Goal: Task Accomplishment & Management: Complete application form

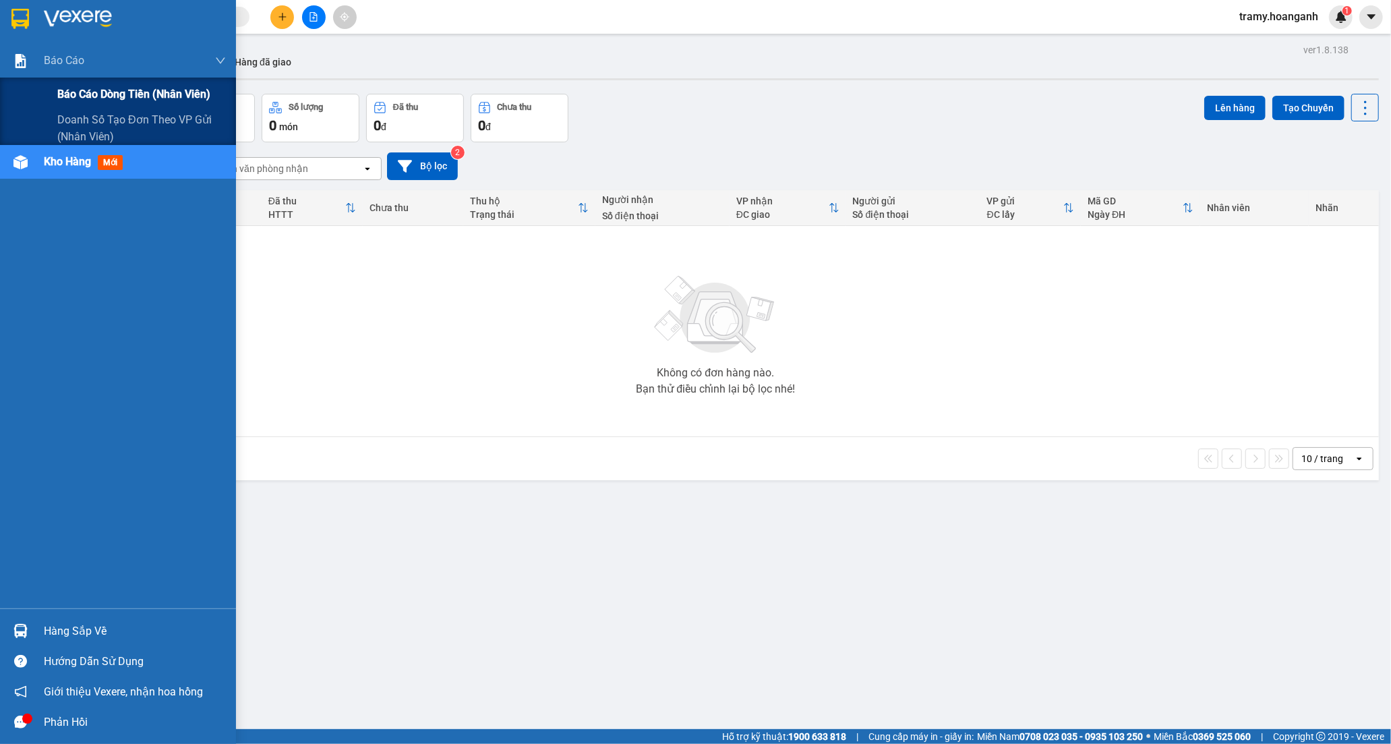
click at [125, 99] on span "Báo cáo dòng tiền (nhân viên)" at bounding box center [133, 94] width 153 height 17
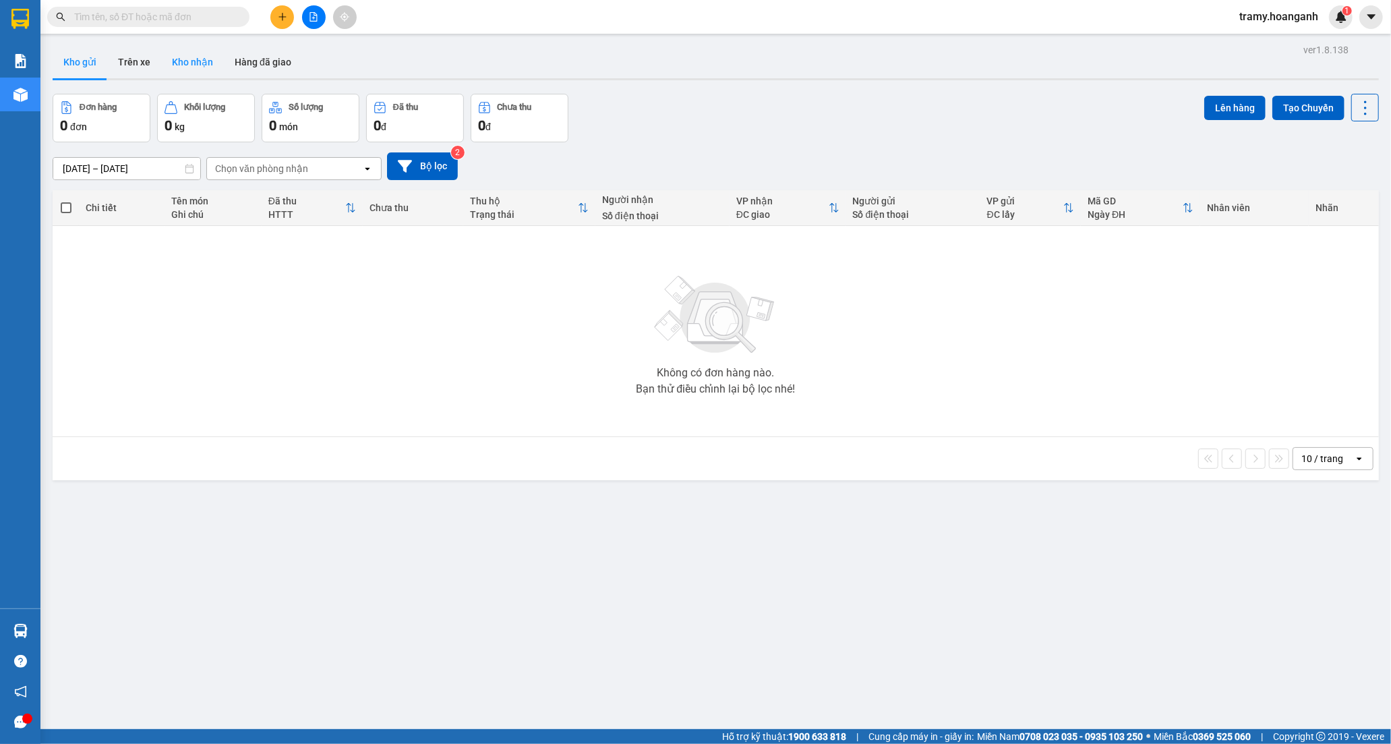
click at [185, 59] on button "Kho nhận" at bounding box center [192, 62] width 63 height 32
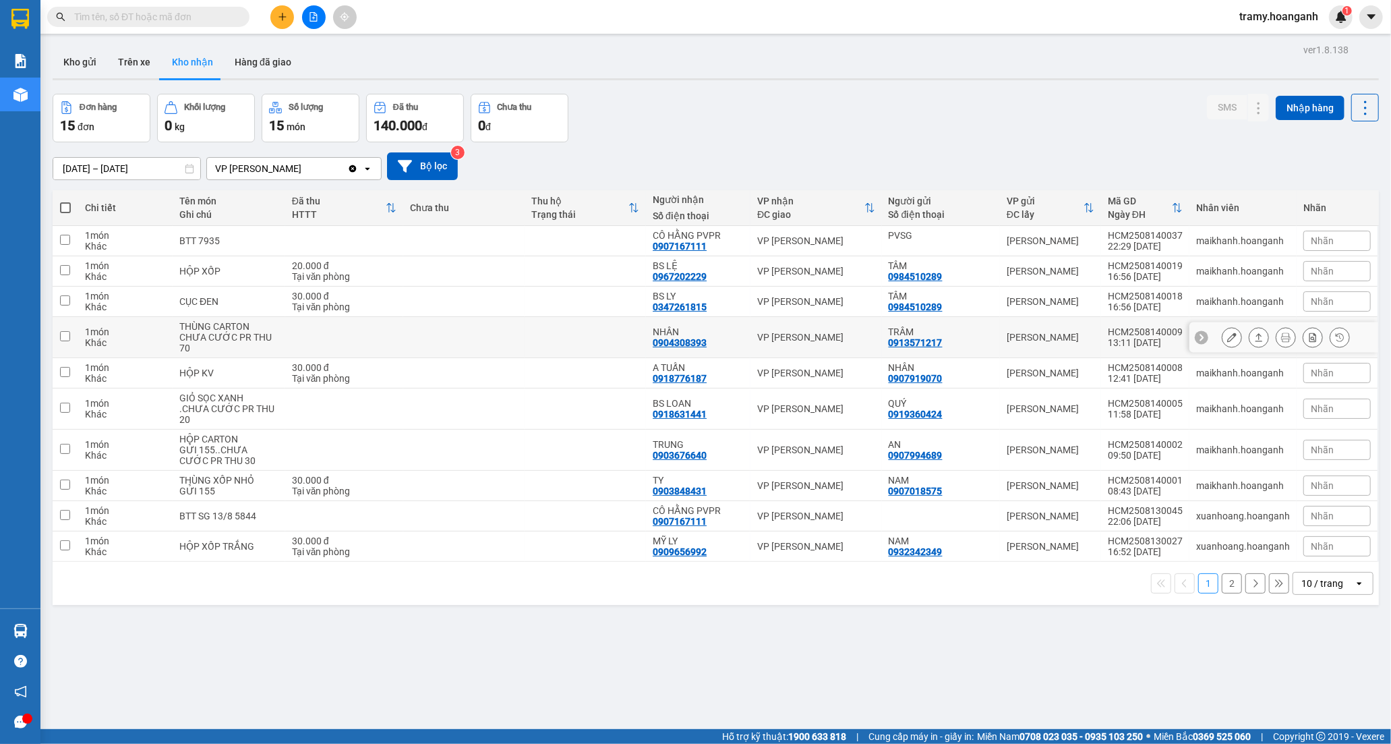
click at [664, 324] on td "NHÂN 0904308393" at bounding box center [698, 337] width 105 height 41
checkbox input "true"
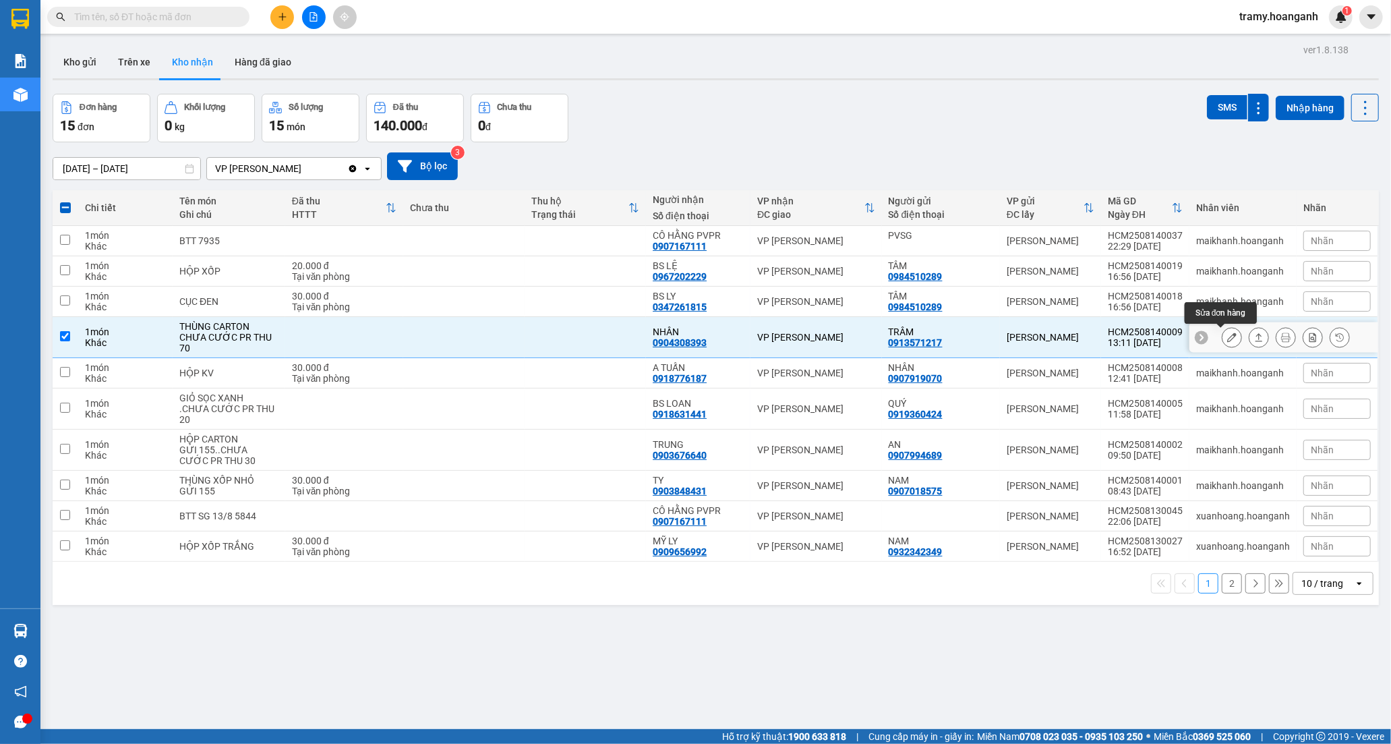
click at [1226, 335] on button at bounding box center [1232, 338] width 19 height 24
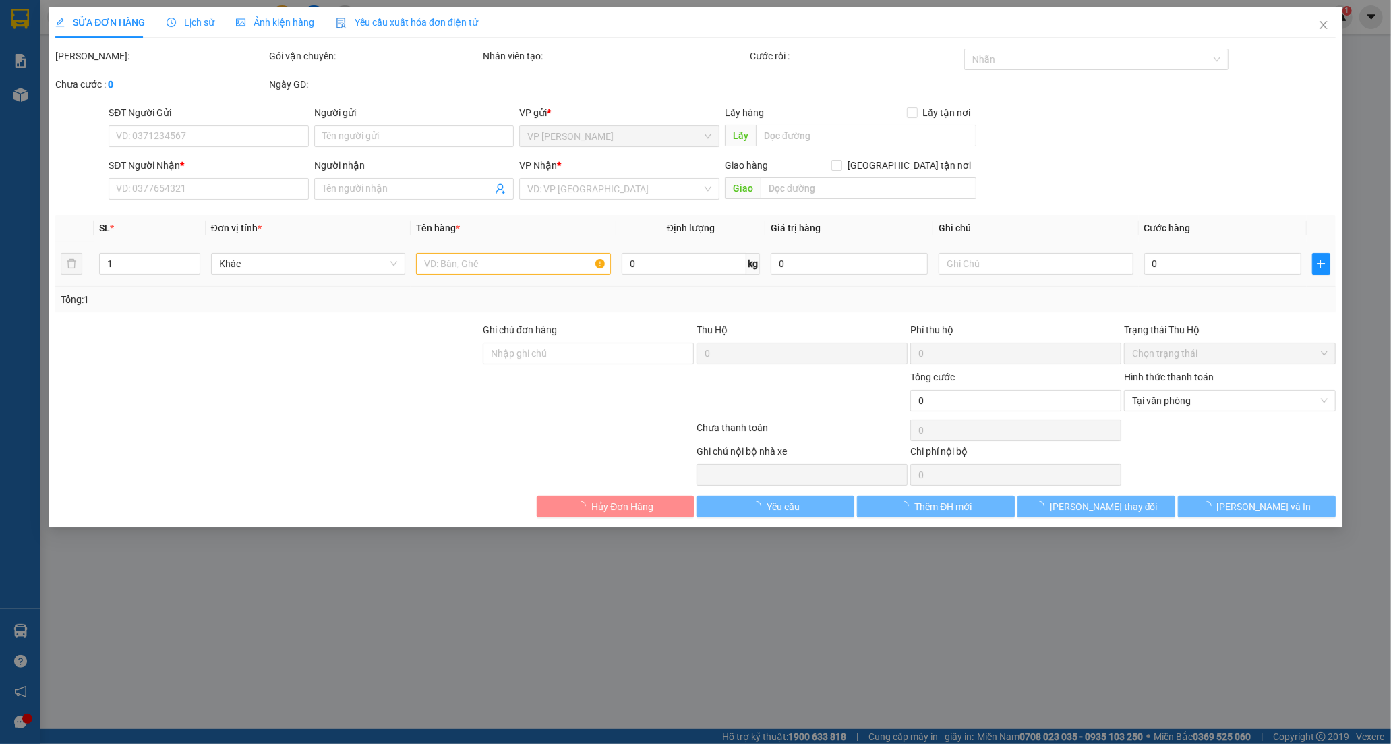
type input "0913571217"
type input "TRÂM"
type input "0904308393"
type input "NHÂN"
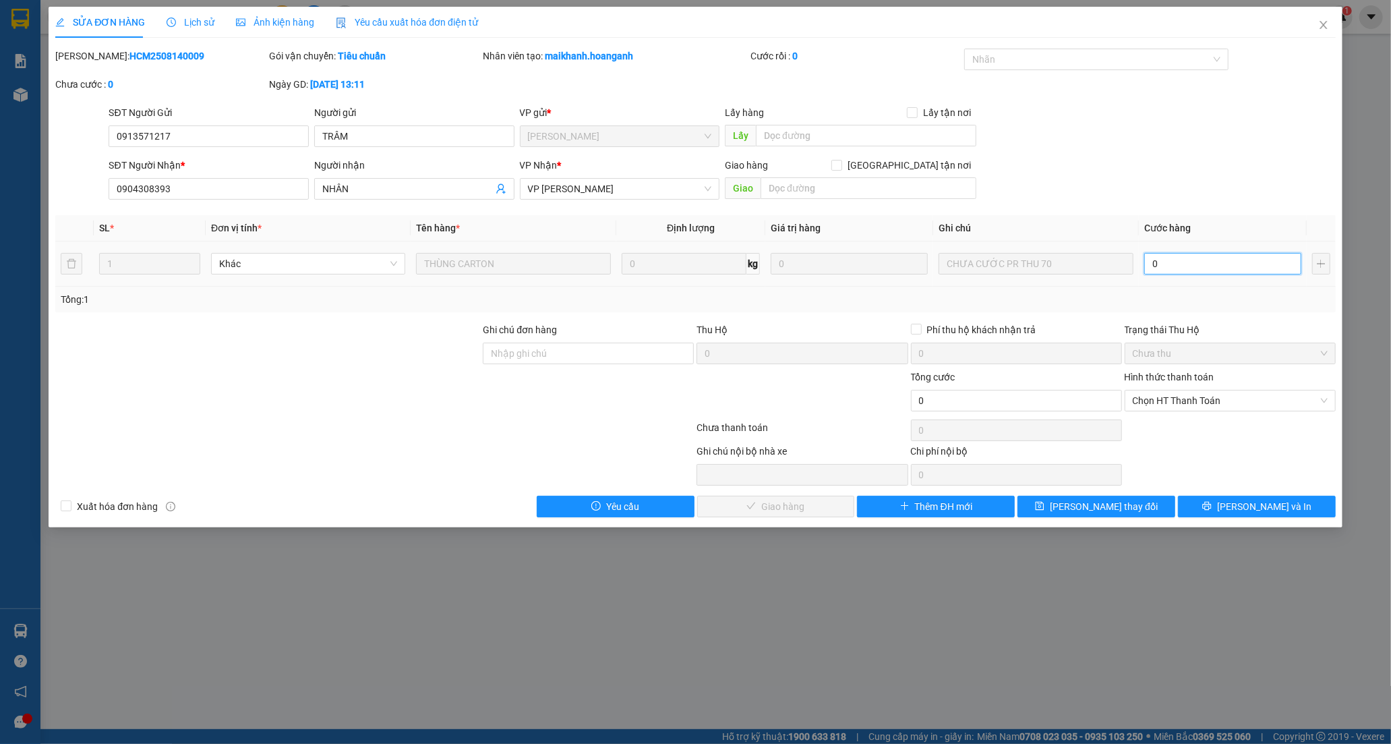
click at [1161, 263] on input "0" at bounding box center [1223, 264] width 157 height 22
type input "7"
type input "70"
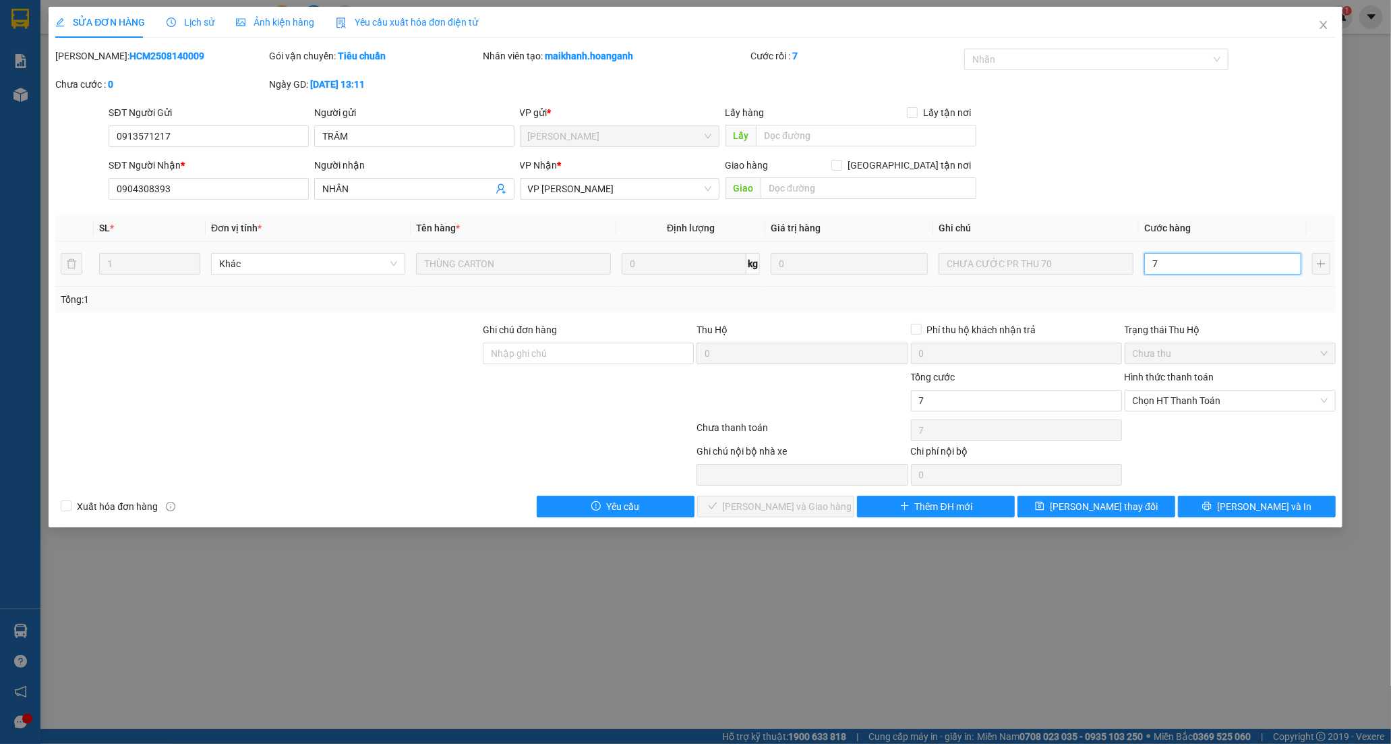
type input "70"
click at [1208, 401] on span "Chọn HT Thanh Toán" at bounding box center [1230, 401] width 195 height 20
type input "70"
type input "70.000"
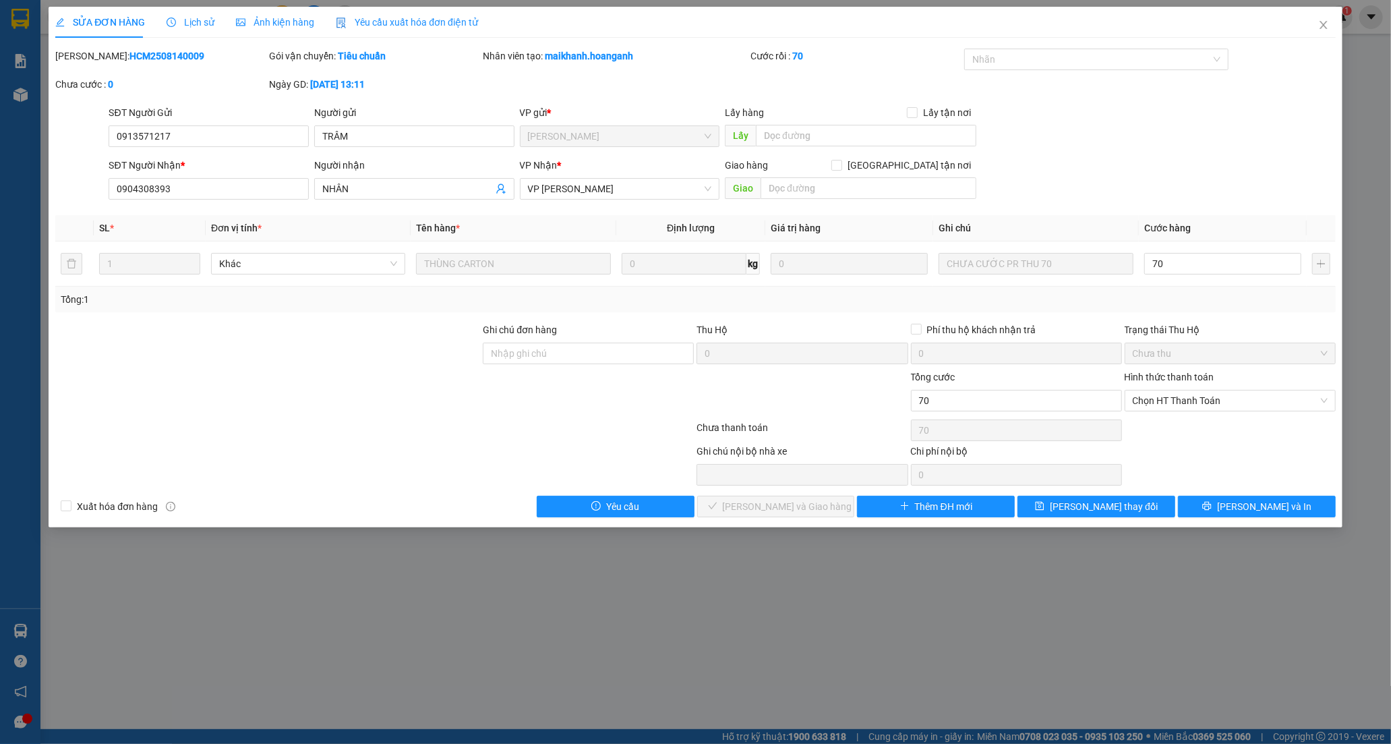
type input "70.000"
drag, startPoint x: 1180, startPoint y: 426, endPoint x: 1008, endPoint y: 423, distance: 172.7
click at [1178, 426] on div "Tại văn phòng" at bounding box center [1230, 427] width 195 height 15
type input "0"
click at [788, 508] on span "[PERSON_NAME] và Giao hàng" at bounding box center [788, 506] width 130 height 15
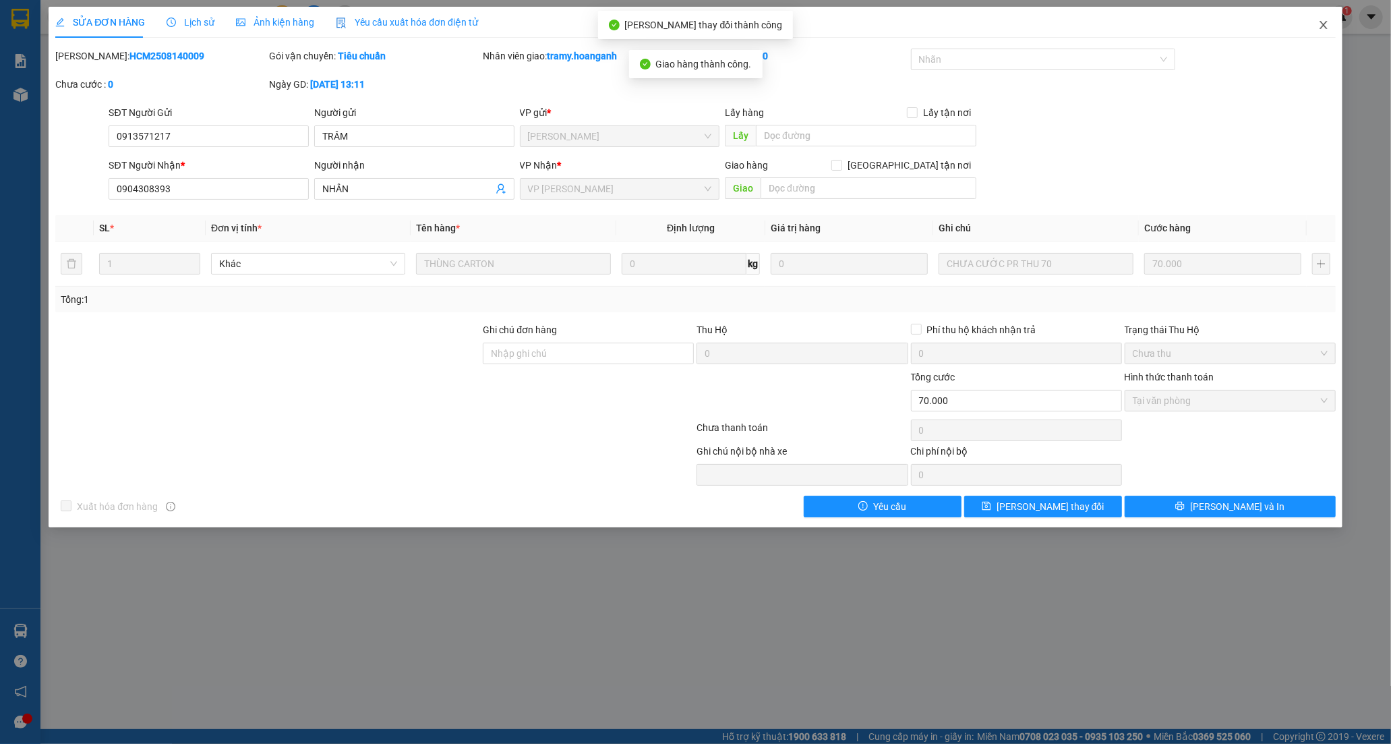
click at [1325, 24] on icon "close" at bounding box center [1324, 25] width 11 height 11
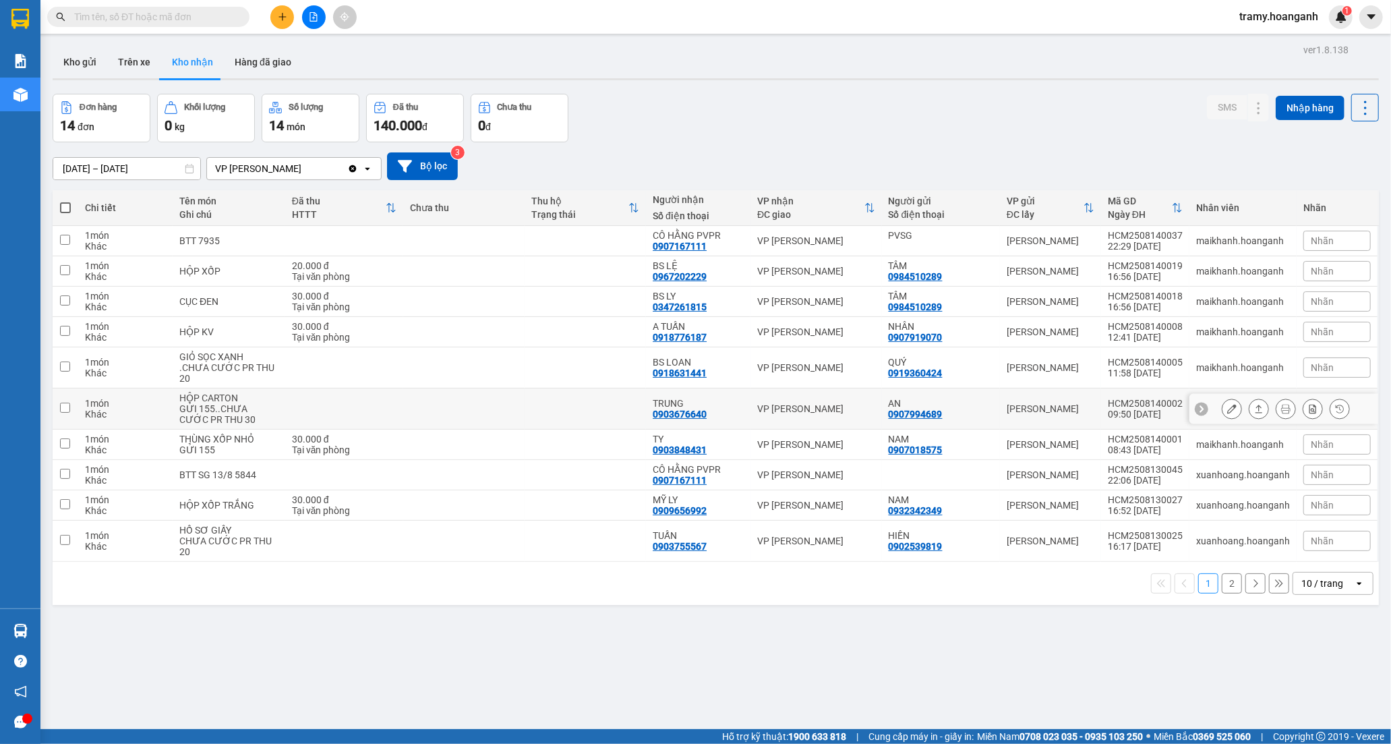
click at [672, 396] on td "TRUNG 0903676640" at bounding box center [698, 409] width 105 height 41
checkbox input "true"
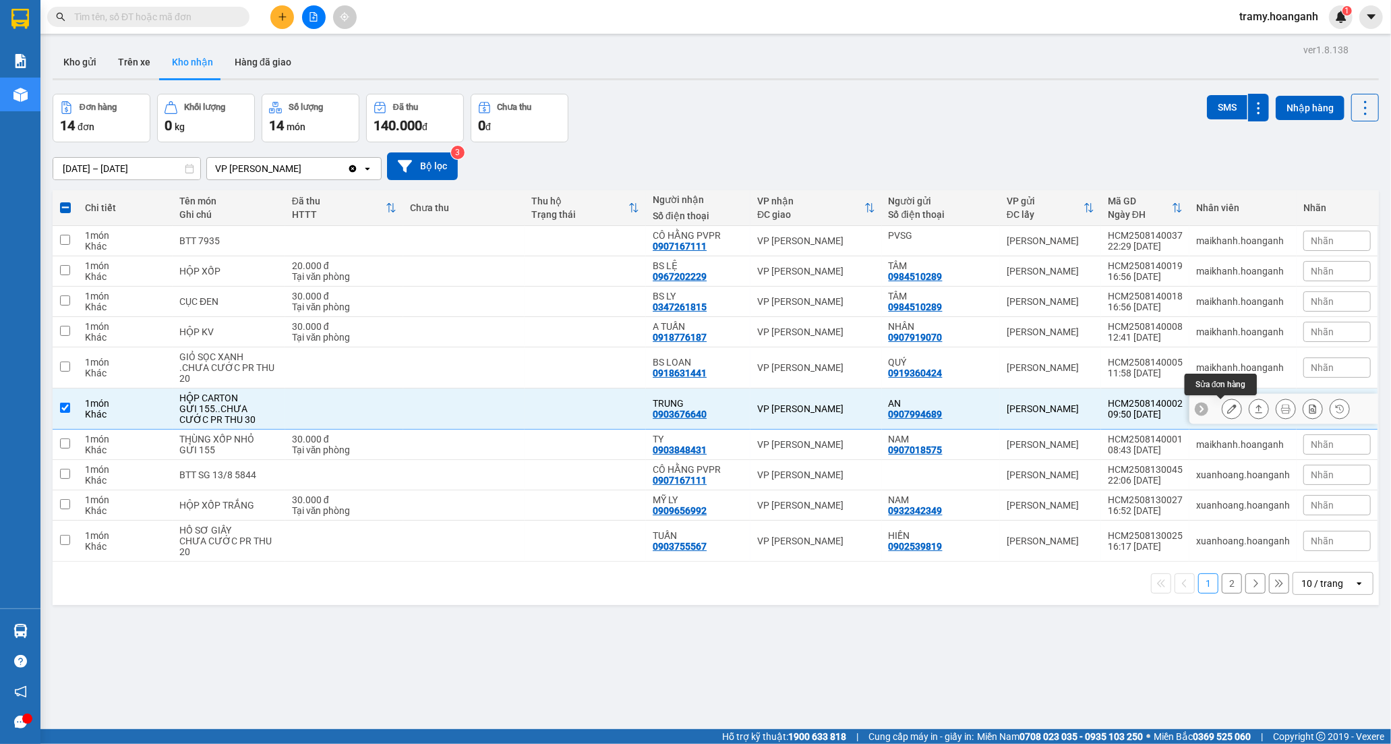
click at [1223, 411] on button at bounding box center [1232, 409] width 19 height 24
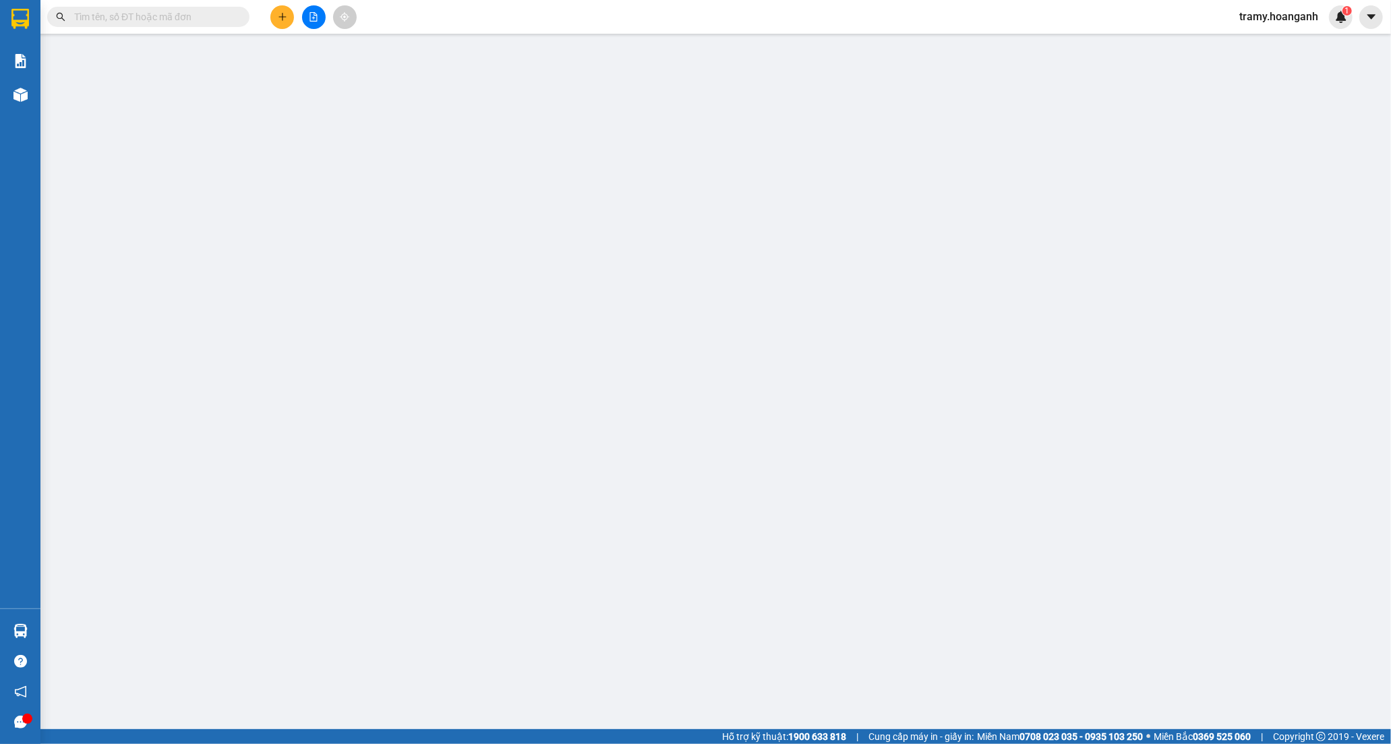
type input "0907994689"
type input "AN"
type input "0903676640"
type input "TRUNG"
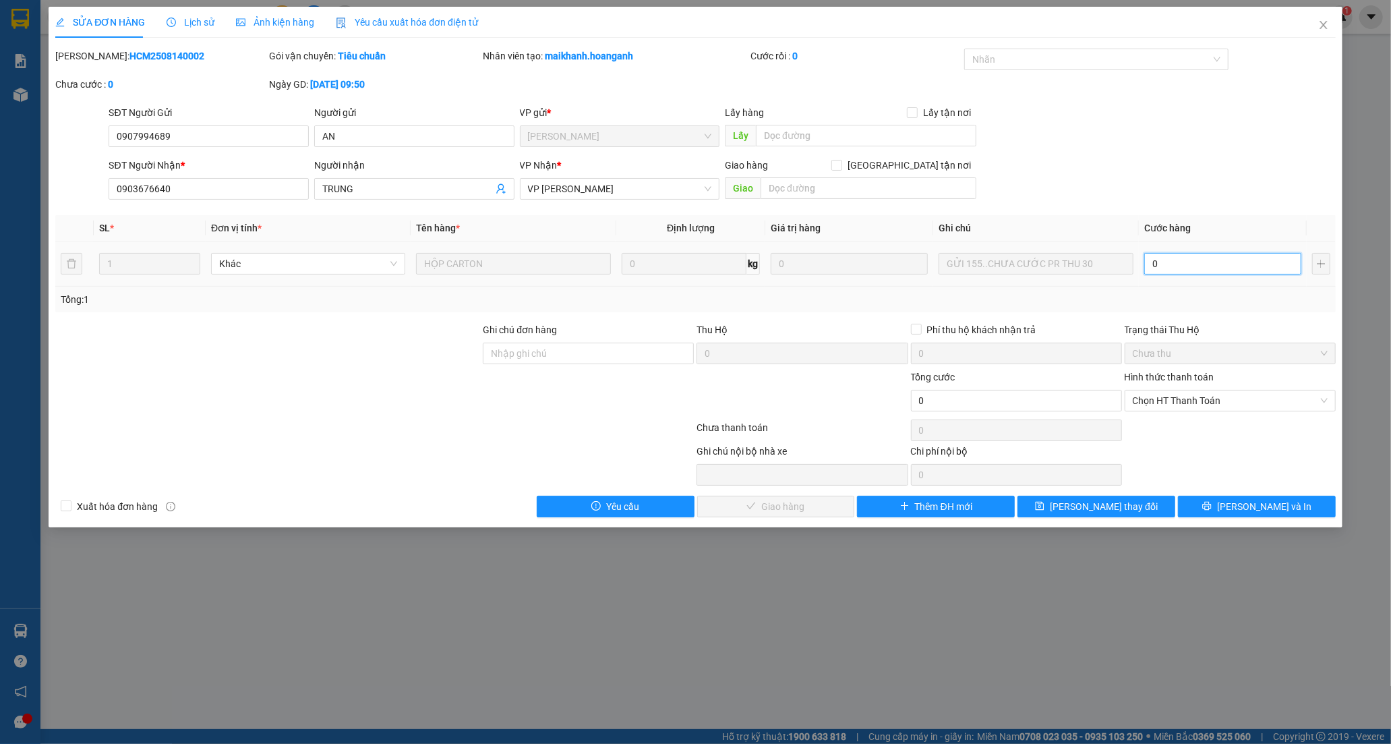
click at [1157, 265] on input "0" at bounding box center [1223, 264] width 157 height 22
type input "3"
type input "30"
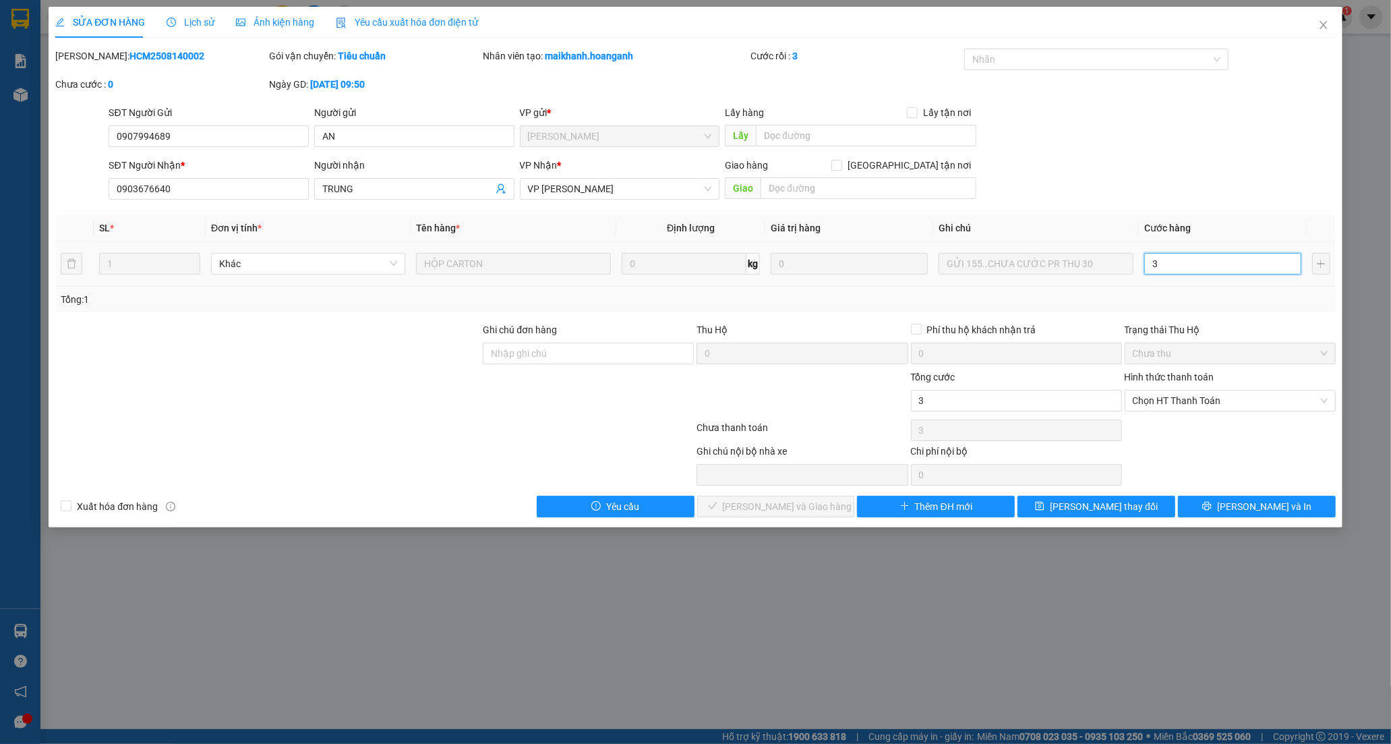
type input "30"
type input "30.000"
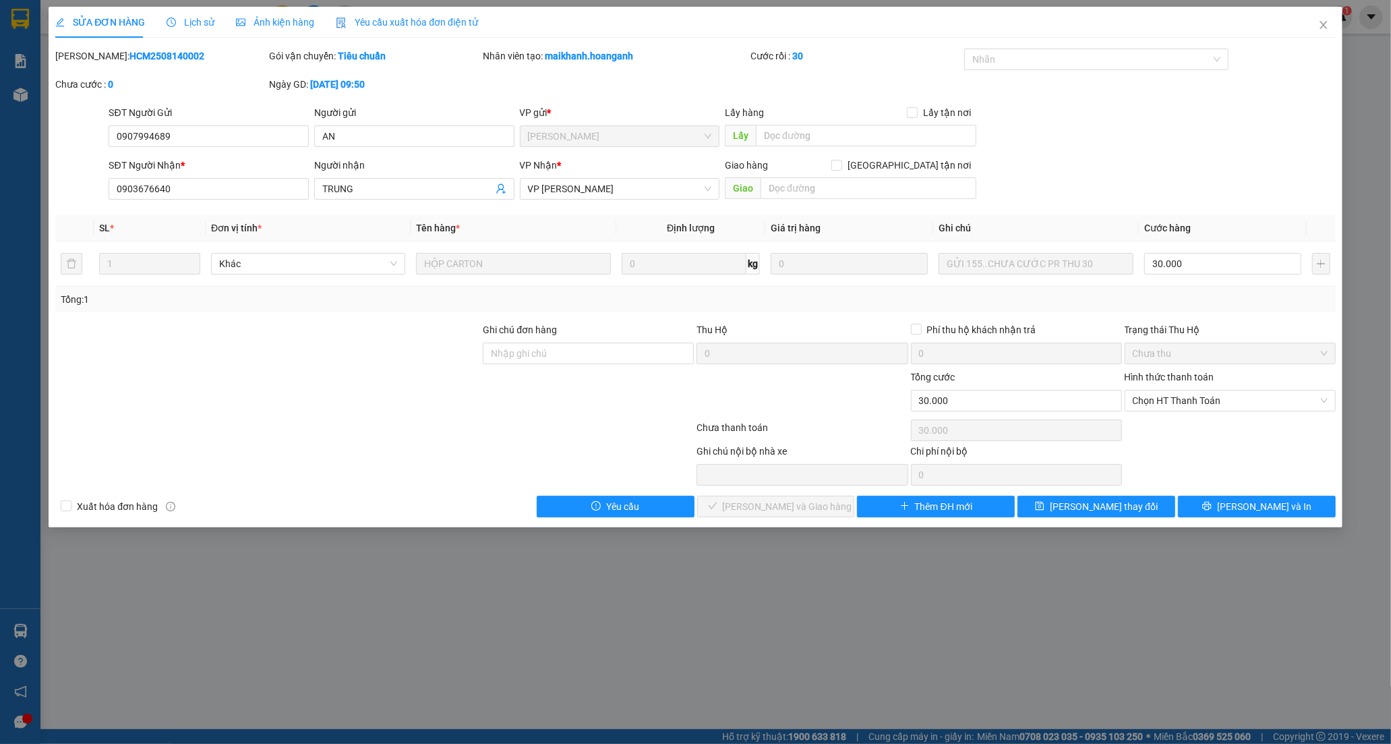
click at [1190, 383] on div "Hình thức thanh toán" at bounding box center [1230, 380] width 211 height 20
drag, startPoint x: 1185, startPoint y: 396, endPoint x: 1169, endPoint y: 411, distance: 22.4
click at [1184, 397] on span "Chọn HT Thanh Toán" at bounding box center [1230, 401] width 195 height 20
click at [1154, 425] on div "Tại văn phòng" at bounding box center [1230, 427] width 195 height 15
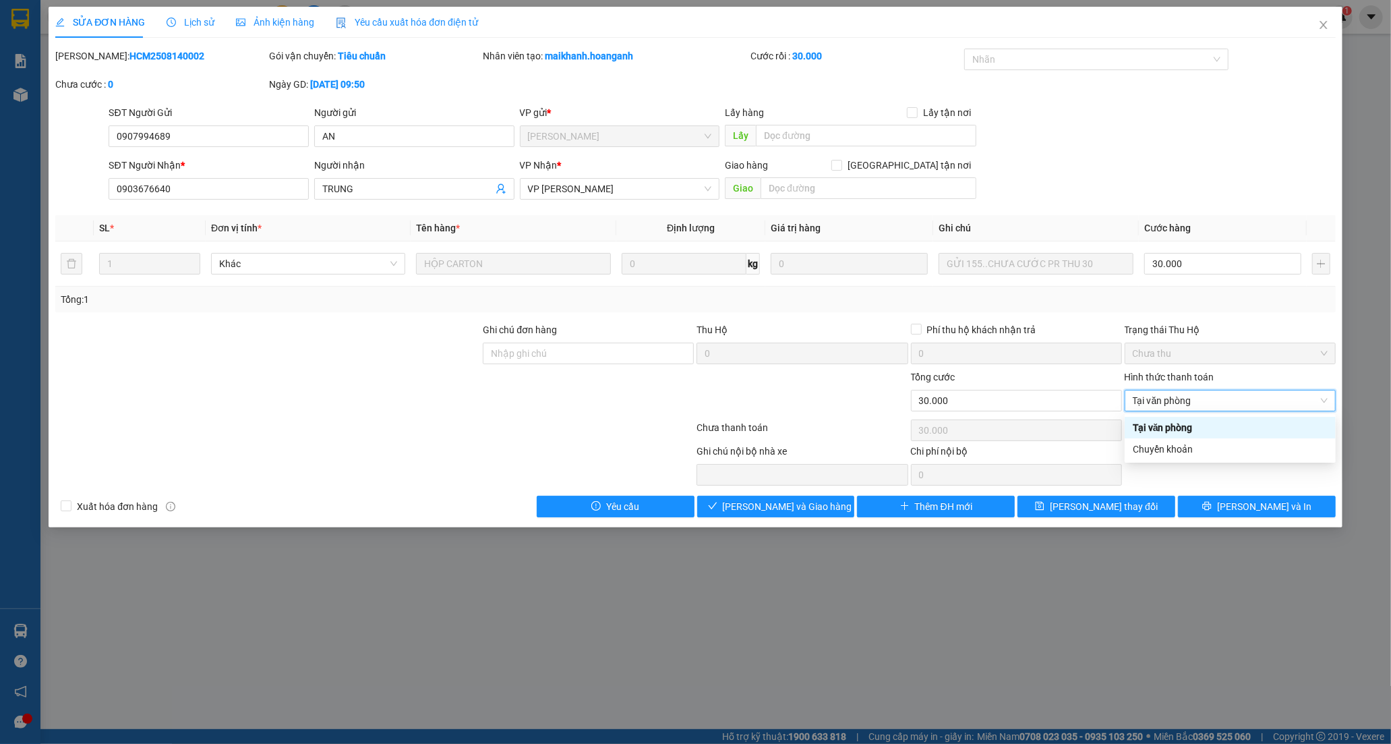
type input "0"
click at [809, 509] on span "[PERSON_NAME] và Giao hàng" at bounding box center [788, 506] width 130 height 15
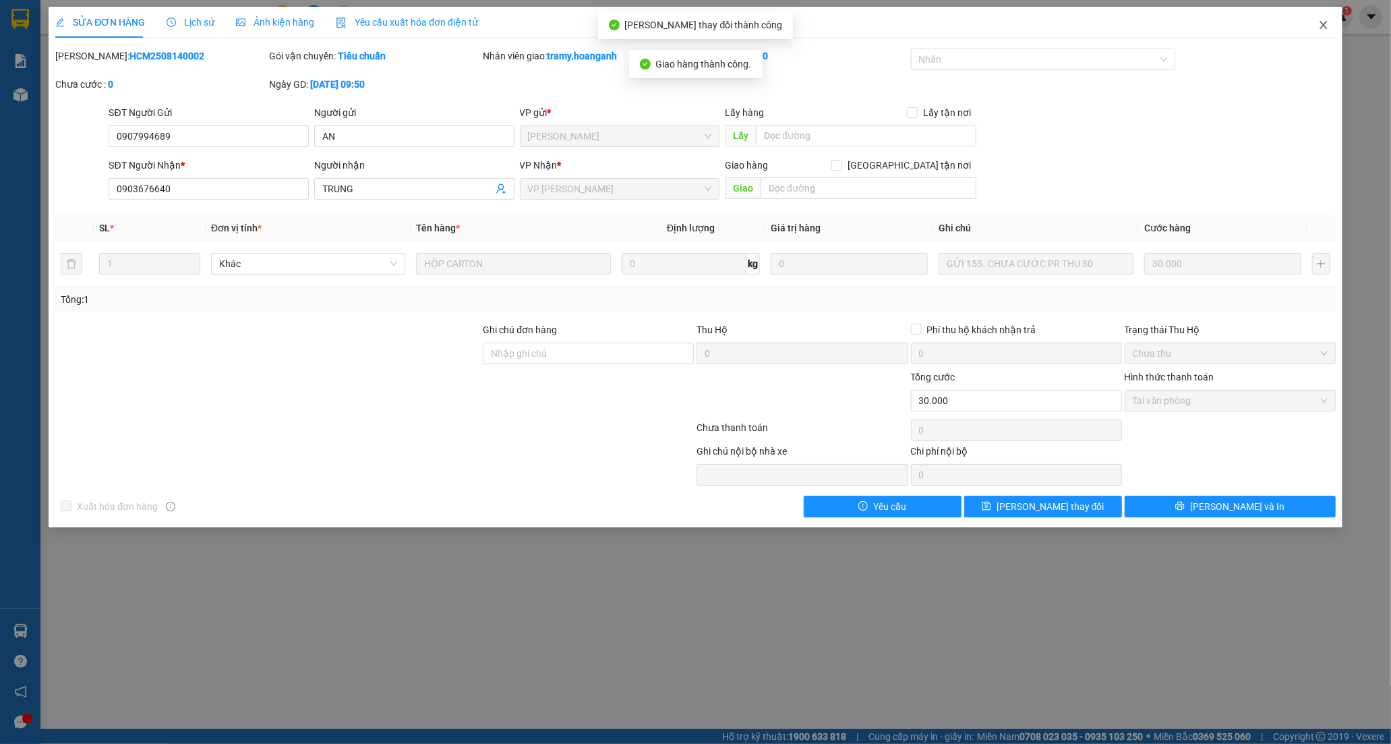
click at [1324, 22] on icon "close" at bounding box center [1324, 25] width 11 height 11
